Goal: Information Seeking & Learning: Learn about a topic

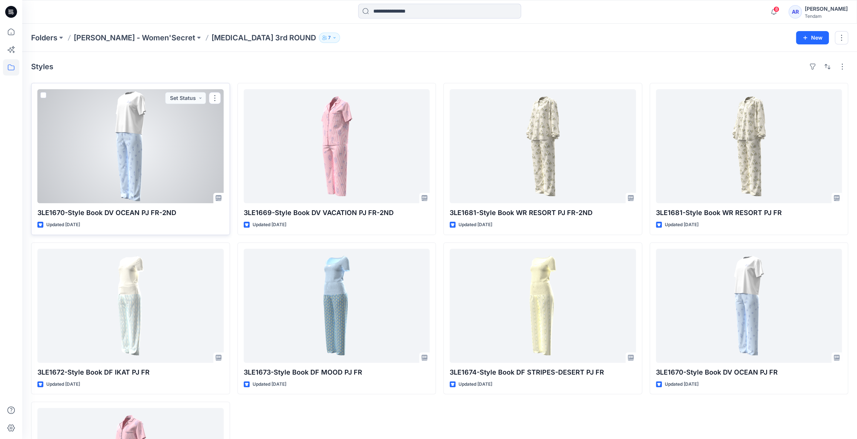
click at [186, 141] on div at bounding box center [130, 146] width 186 height 114
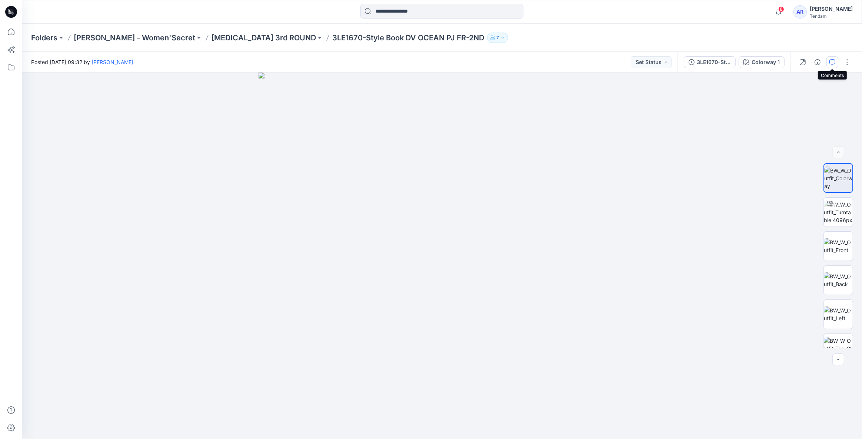
click at [827, 60] on button "button" at bounding box center [832, 62] width 12 height 12
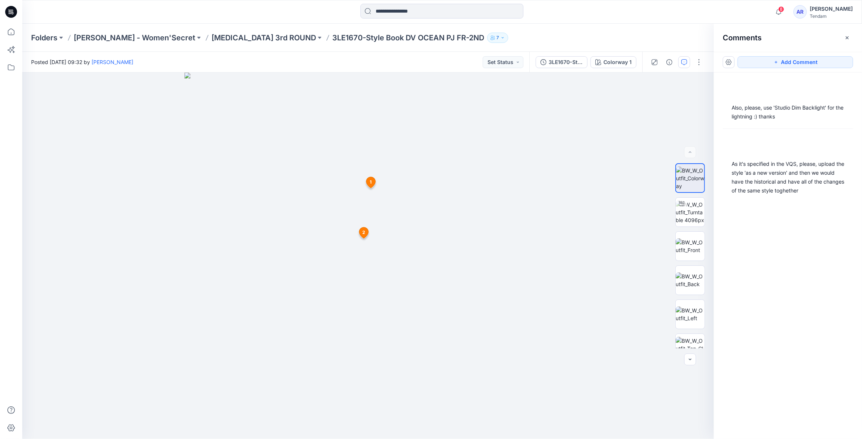
click at [800, 227] on div "Also, please, use 'Studio Dim Backlight' for the lightning :) thanks As it's sp…" at bounding box center [788, 242] width 148 height 339
click at [211, 39] on p "[MEDICAL_DATA] 3rd ROUND" at bounding box center [263, 38] width 104 height 10
